Goal: Task Accomplishment & Management: Manage account settings

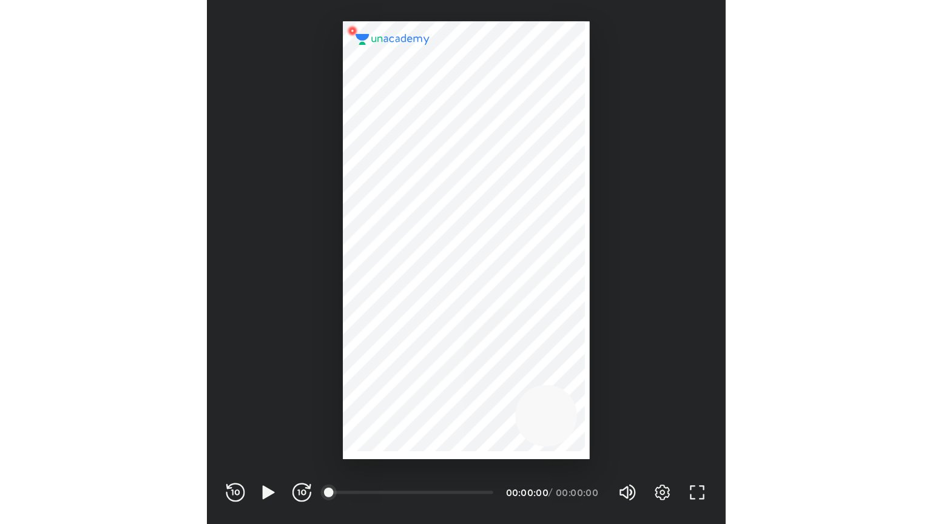
scroll to position [402, 398]
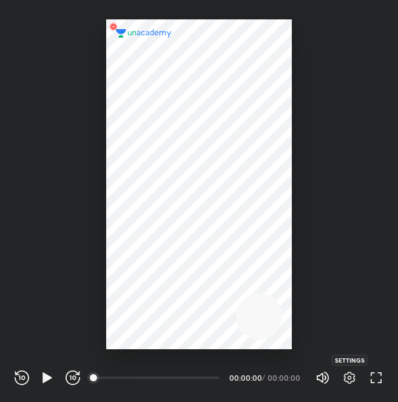
click at [349, 377] on icon "button" at bounding box center [349, 378] width 15 height 15
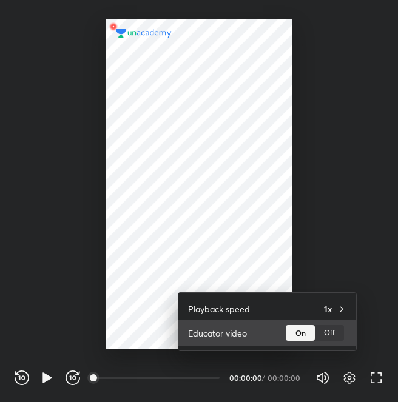
click at [345, 335] on div "On Off" at bounding box center [316, 333] width 61 height 16
click at [334, 333] on div "Off" at bounding box center [329, 333] width 29 height 16
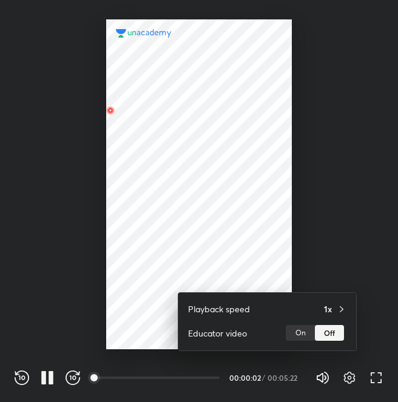
click at [371, 385] on div at bounding box center [199, 201] width 398 height 402
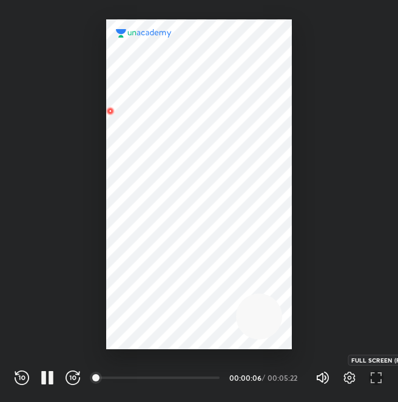
click at [377, 380] on icon "button" at bounding box center [376, 378] width 15 height 15
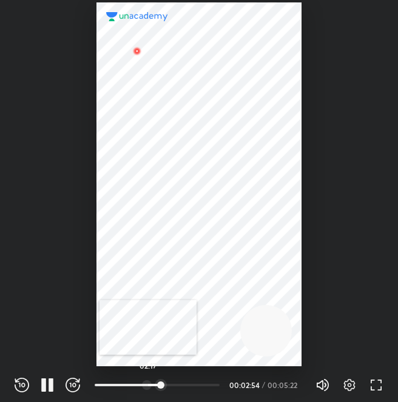
click at [148, 383] on div at bounding box center [147, 385] width 10 height 10
click at [46, 385] on icon "button" at bounding box center [47, 385] width 15 height 15
click at [347, 381] on icon "button" at bounding box center [350, 385] width 12 height 12
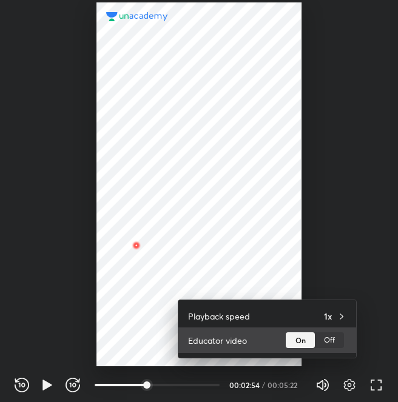
click at [325, 345] on div "Off" at bounding box center [329, 340] width 29 height 16
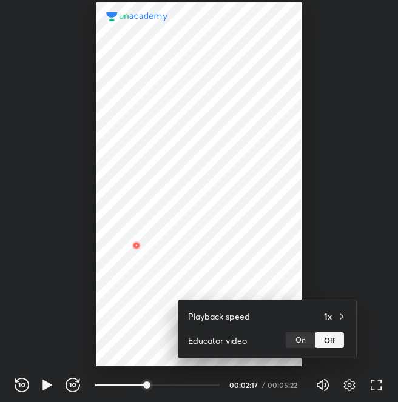
click at [53, 389] on div at bounding box center [199, 201] width 398 height 402
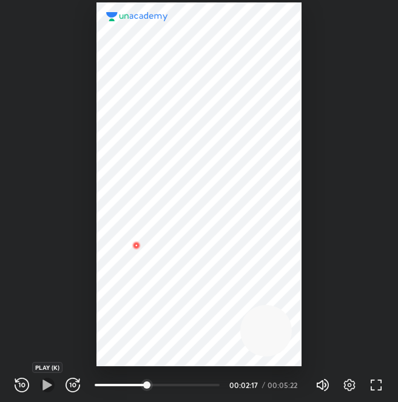
click at [41, 387] on icon "button" at bounding box center [47, 385] width 15 height 15
